Goal: Navigation & Orientation: Find specific page/section

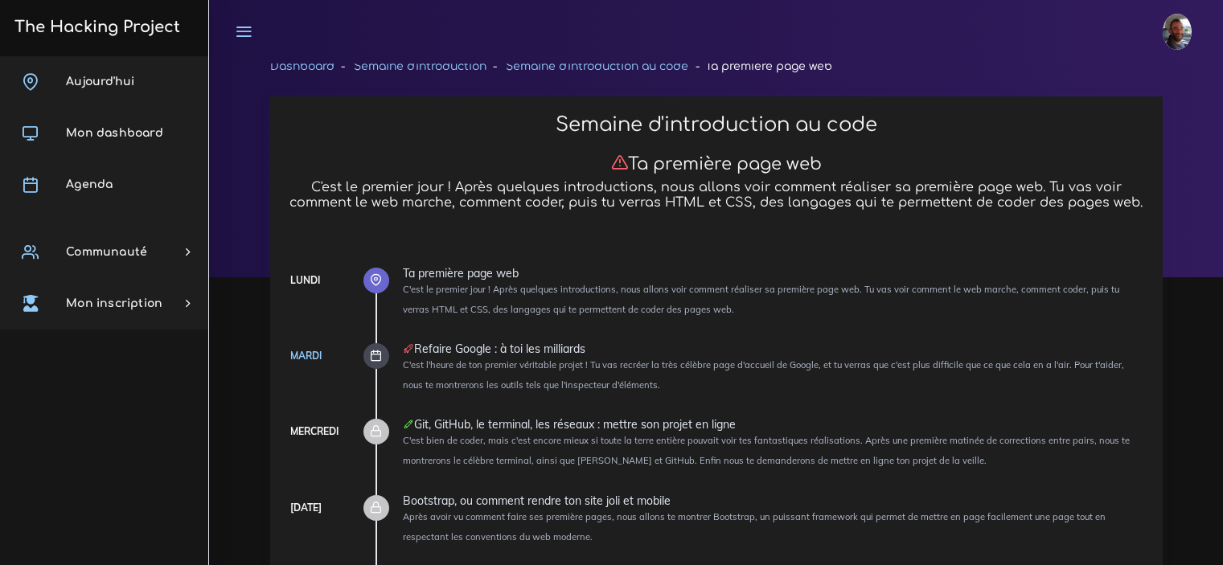
scroll to position [847, 0]
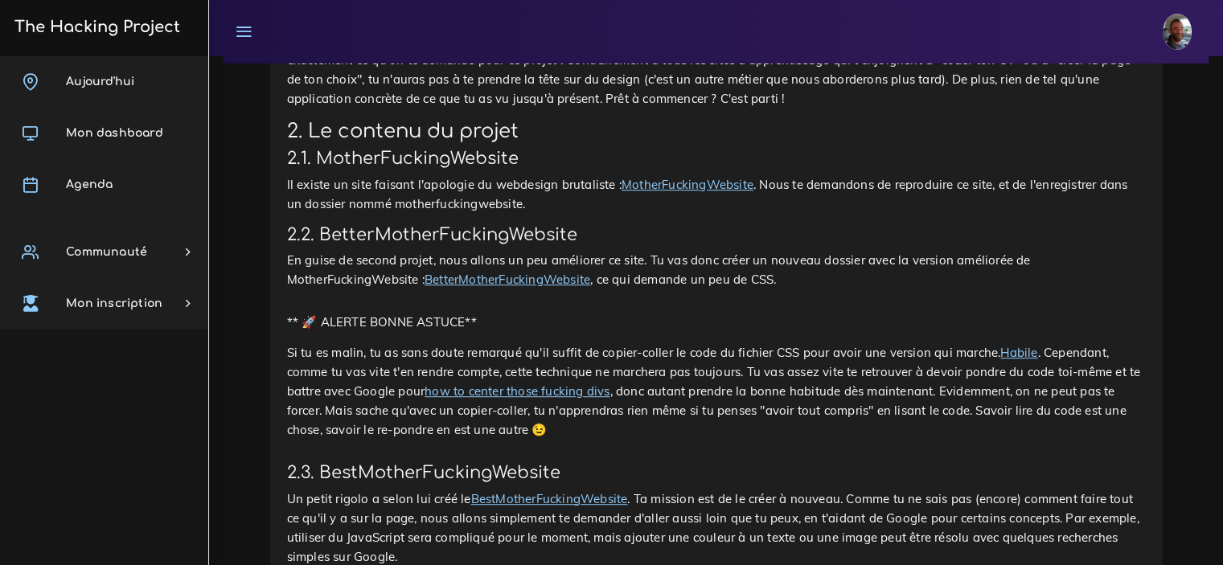
click at [517, 272] on link "BetterMotherFuckingWebsite" at bounding box center [508, 279] width 166 height 15
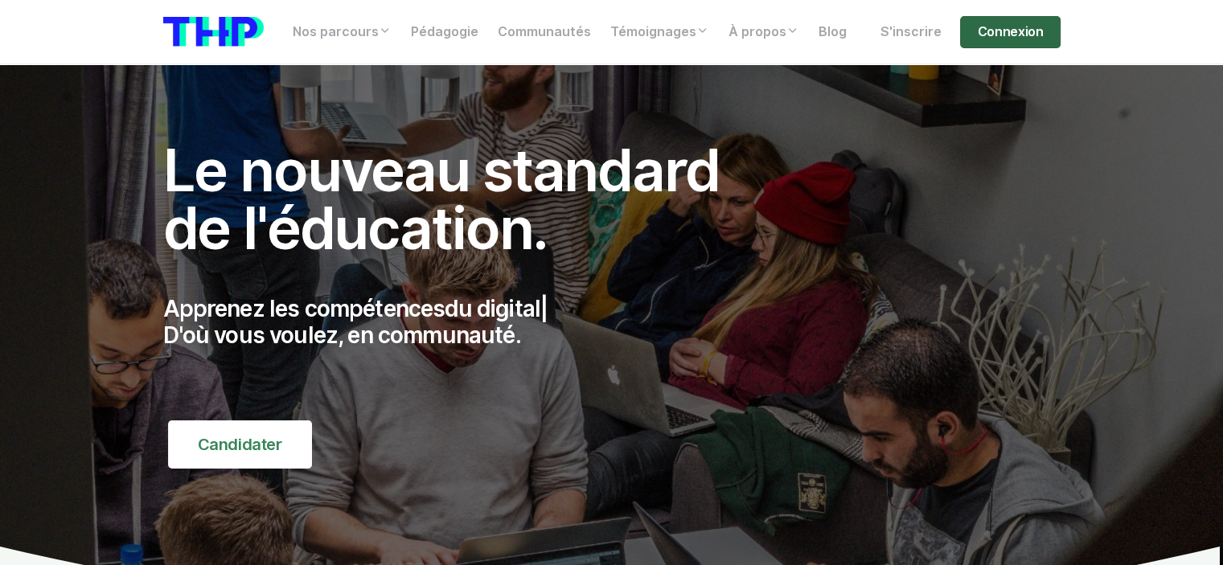
click at [991, 29] on link "Connexion" at bounding box center [1010, 32] width 100 height 32
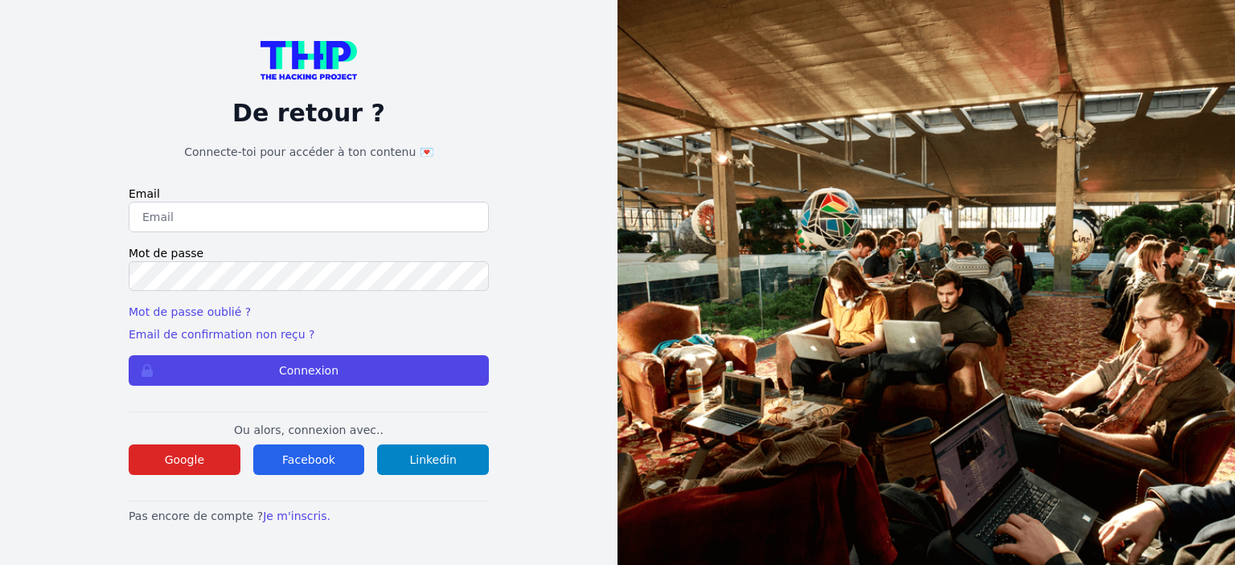
click at [334, 213] on input "email" at bounding box center [309, 217] width 360 height 31
type input "anthony.gerardi.ag@gmail.com"
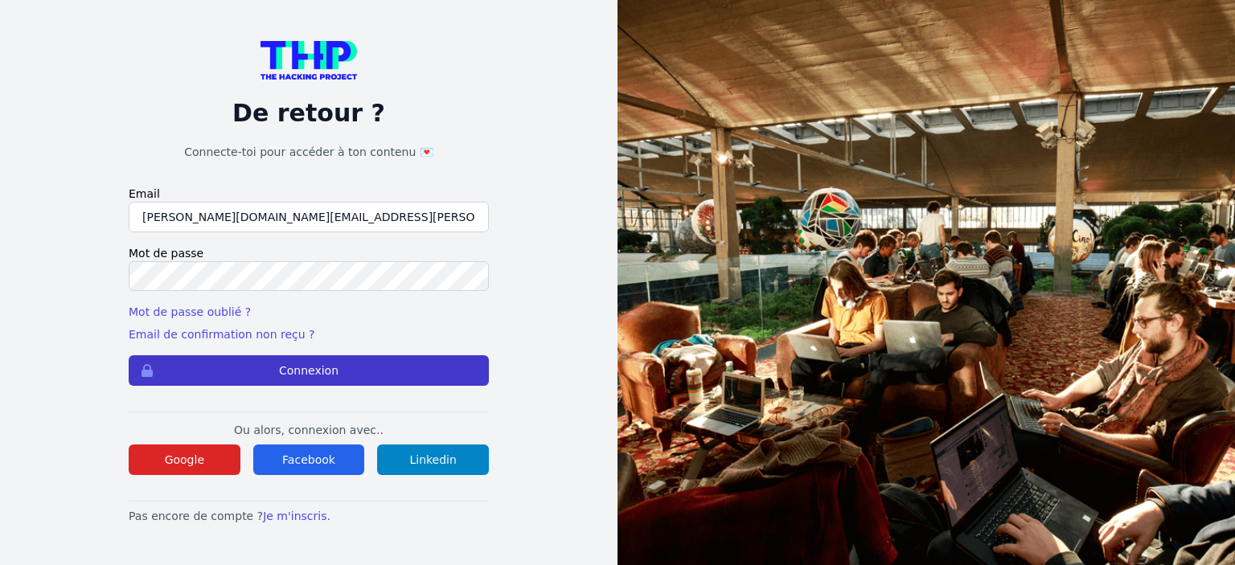
click at [298, 370] on button "Connexion" at bounding box center [309, 370] width 360 height 31
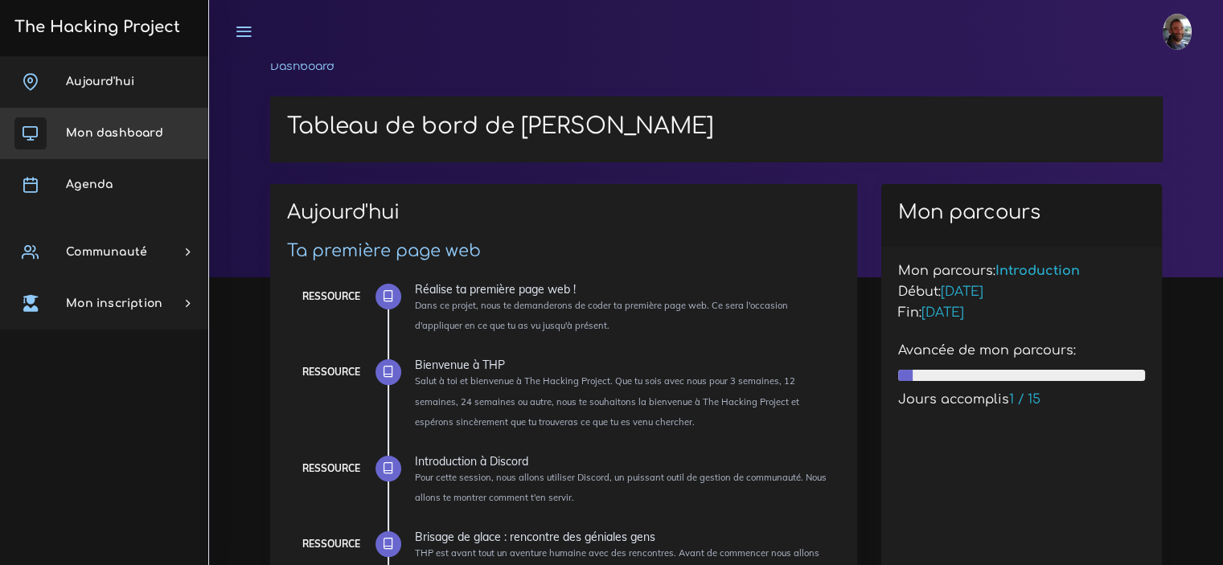
click at [138, 136] on span "Mon dashboard" at bounding box center [114, 133] width 97 height 12
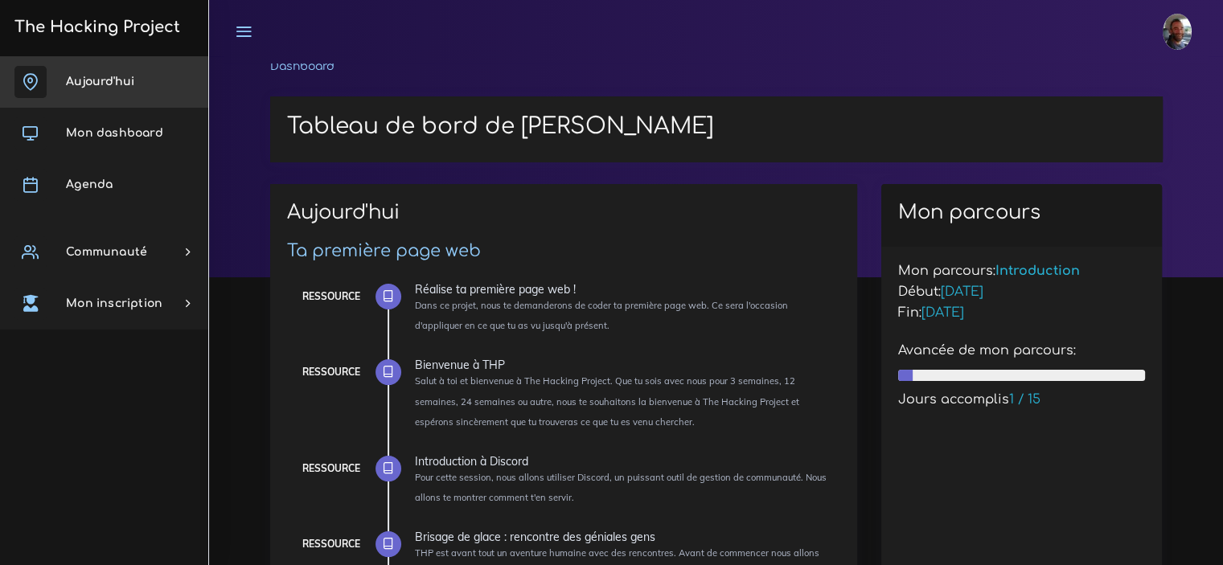
click at [107, 78] on span "Aujourd'hui" at bounding box center [100, 82] width 68 height 12
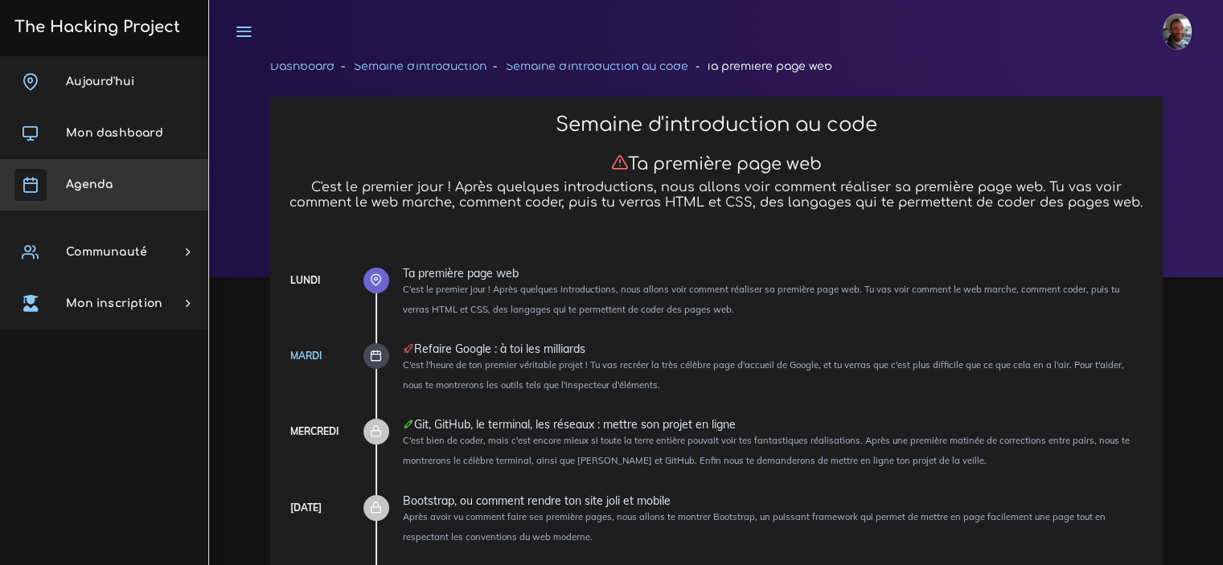
click at [101, 176] on link "Agenda" at bounding box center [104, 184] width 208 height 51
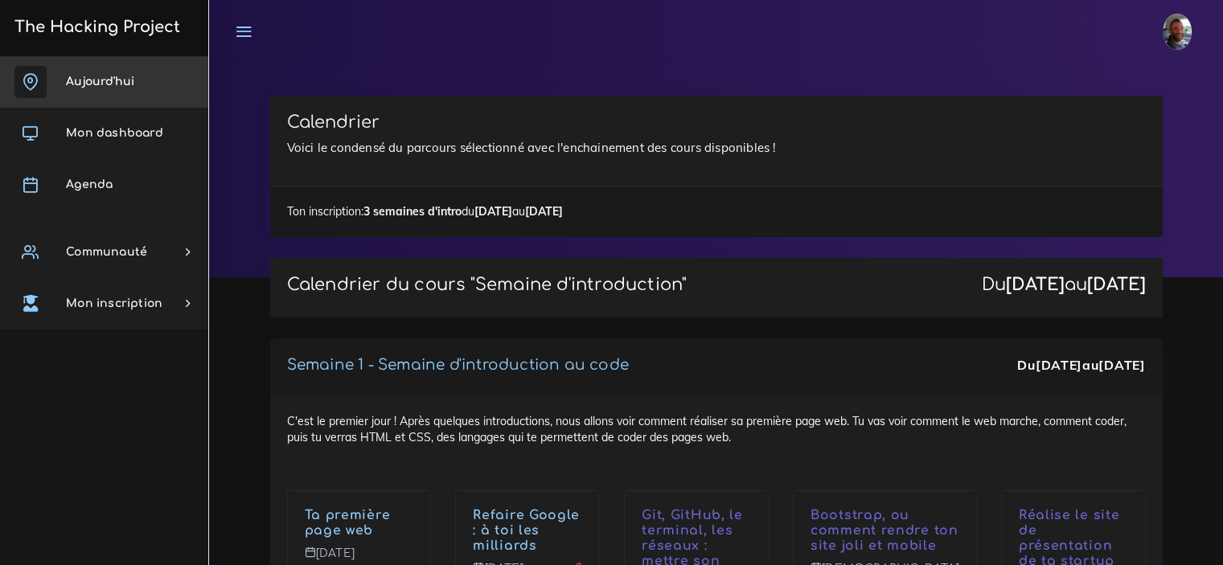
click at [117, 86] on span "Aujourd'hui" at bounding box center [100, 82] width 68 height 12
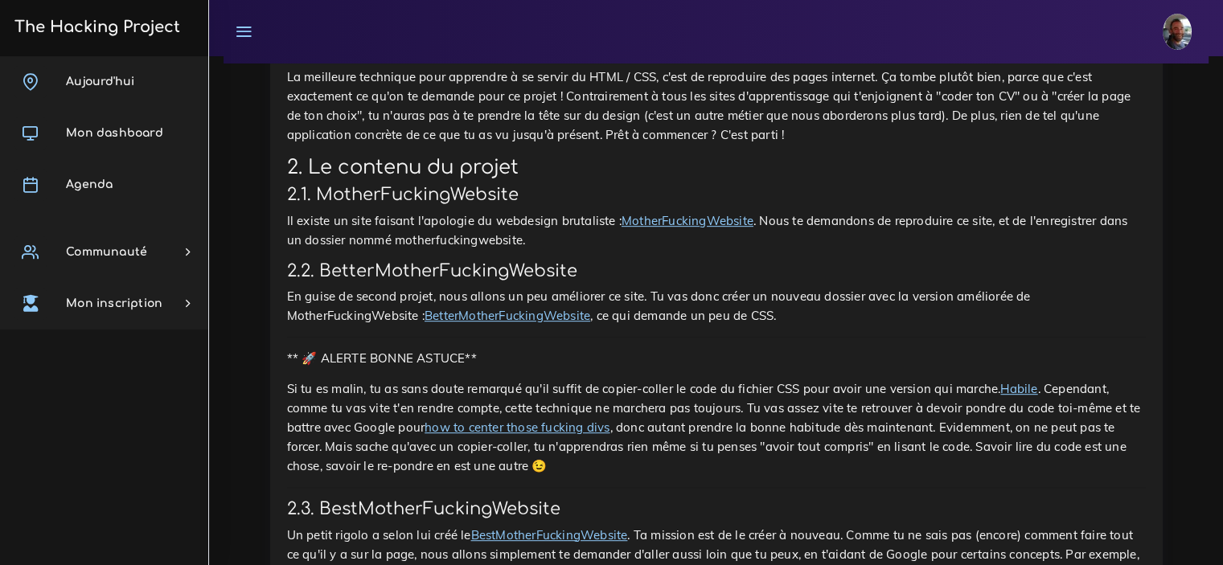
scroll to position [814, 0]
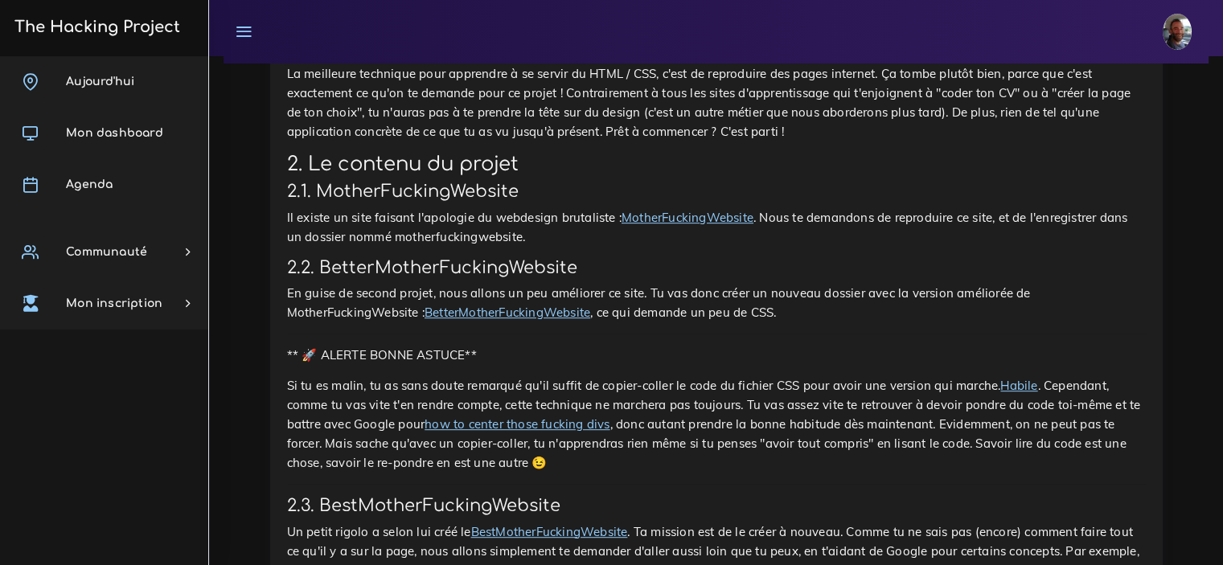
click at [553, 305] on link "BetterMotherFuckingWebsite" at bounding box center [508, 312] width 166 height 15
